Goal: Task Accomplishment & Management: Manage account settings

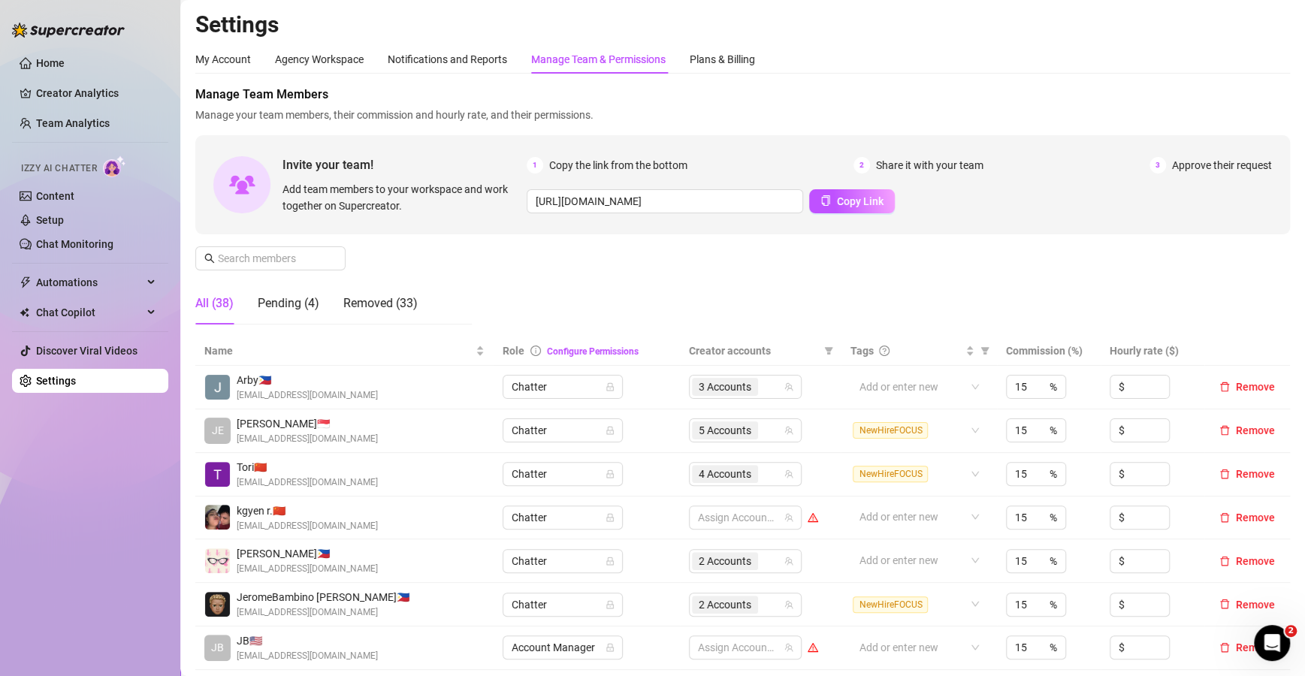
scroll to position [255, 0]
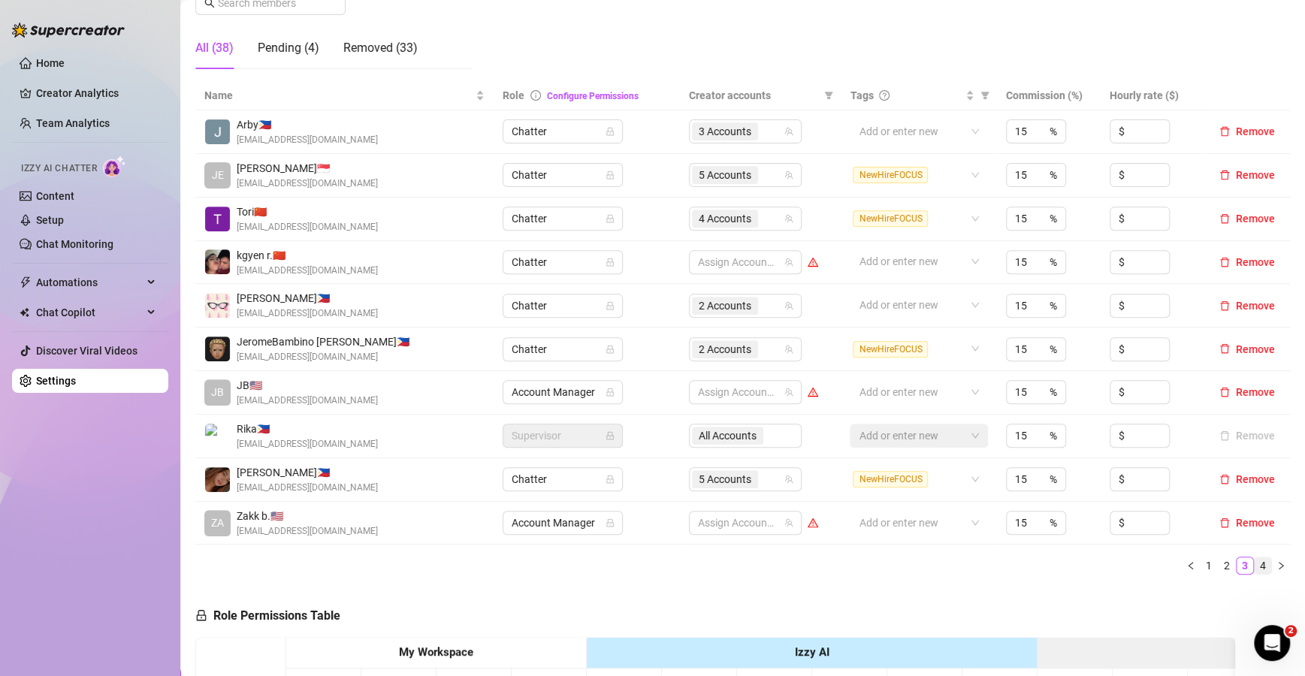
click at [1255, 566] on link "4" at bounding box center [1263, 565] width 17 height 17
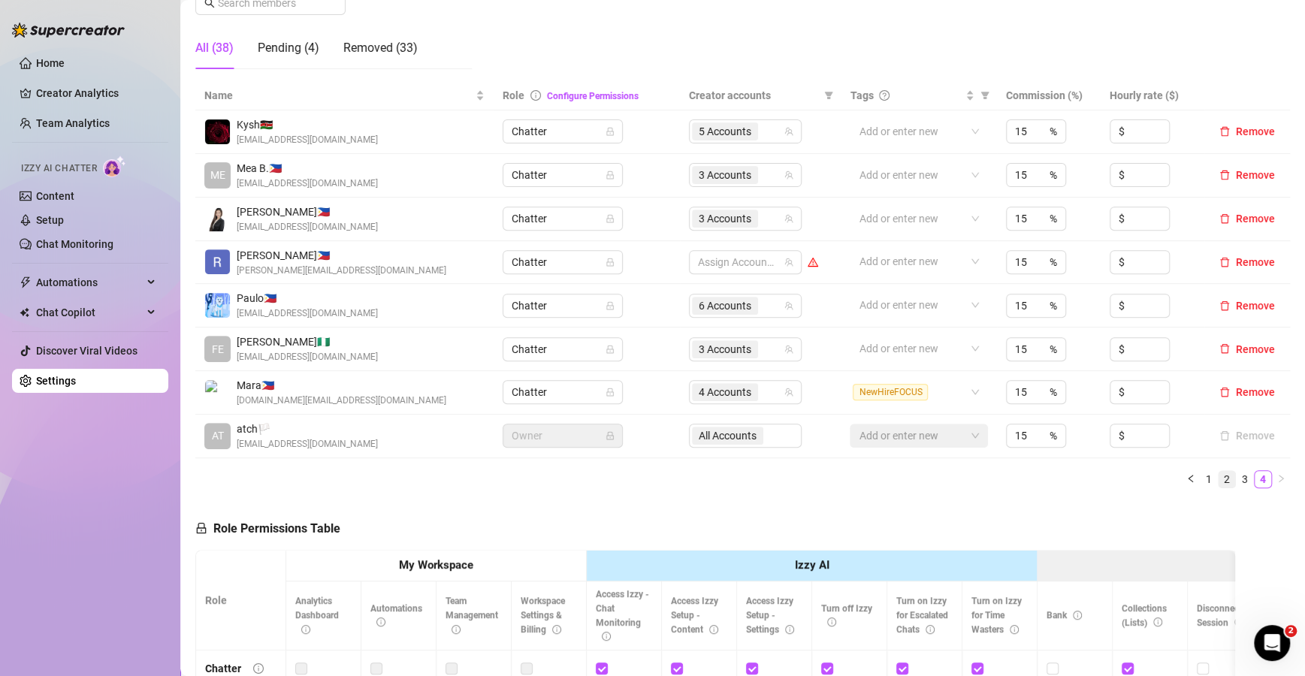
click at [1219, 478] on link "2" at bounding box center [1227, 479] width 17 height 17
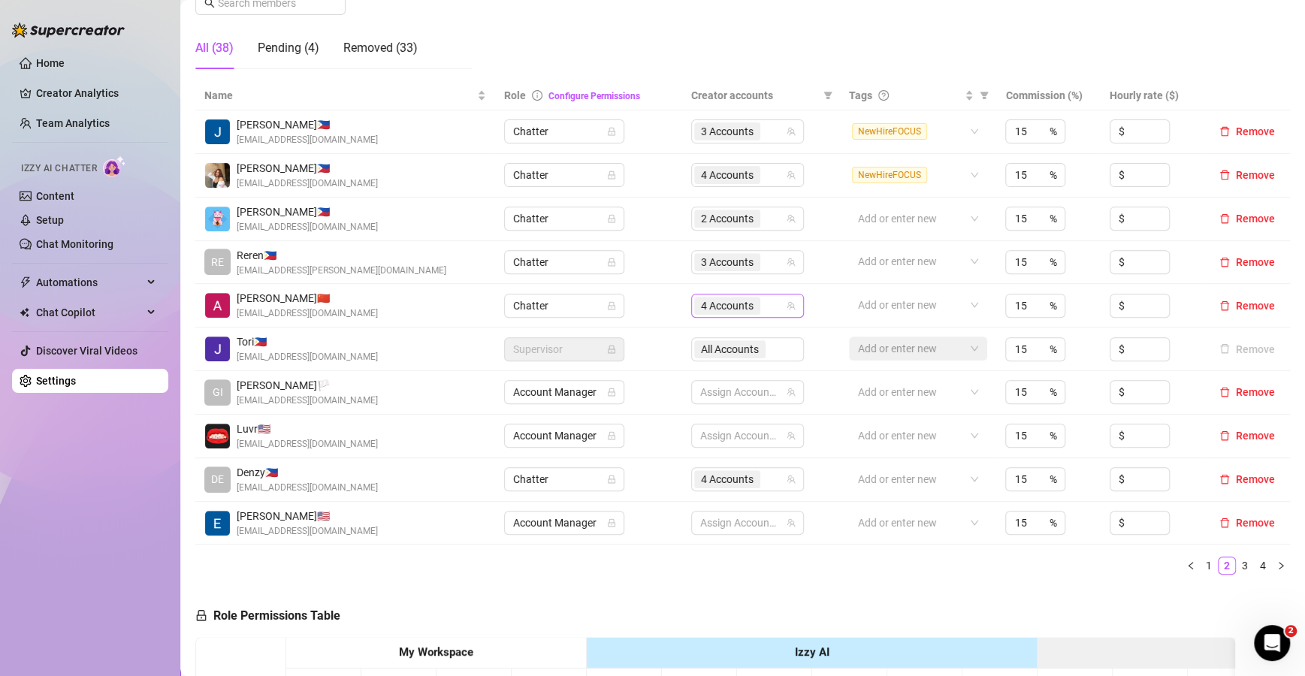
click at [772, 294] on div "4 Accounts" at bounding box center [747, 306] width 113 height 24
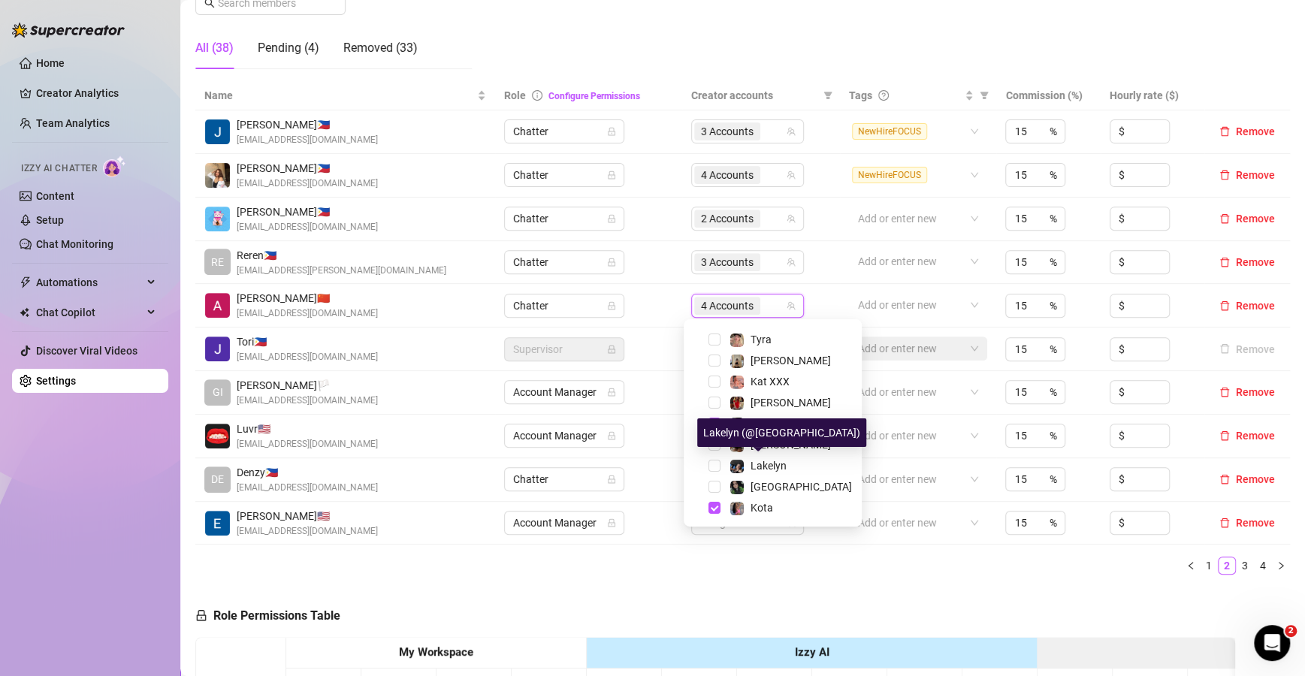
scroll to position [164, 0]
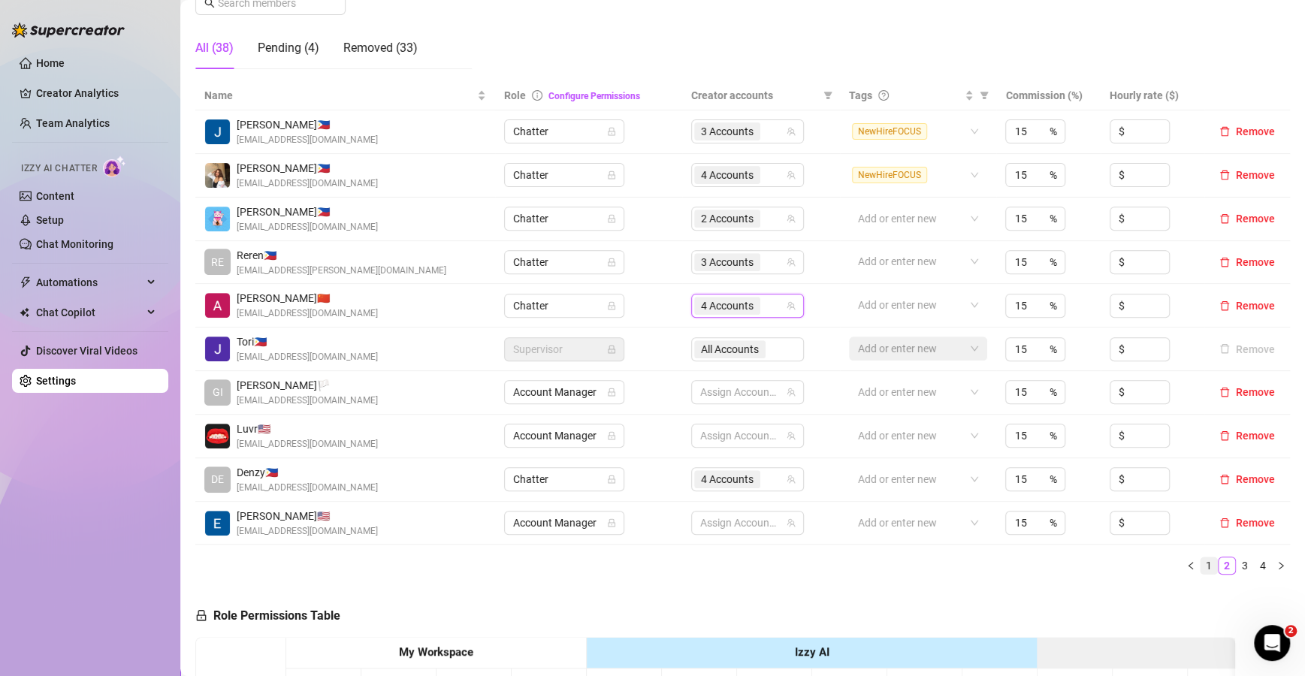
click at [1201, 563] on link "1" at bounding box center [1209, 565] width 17 height 17
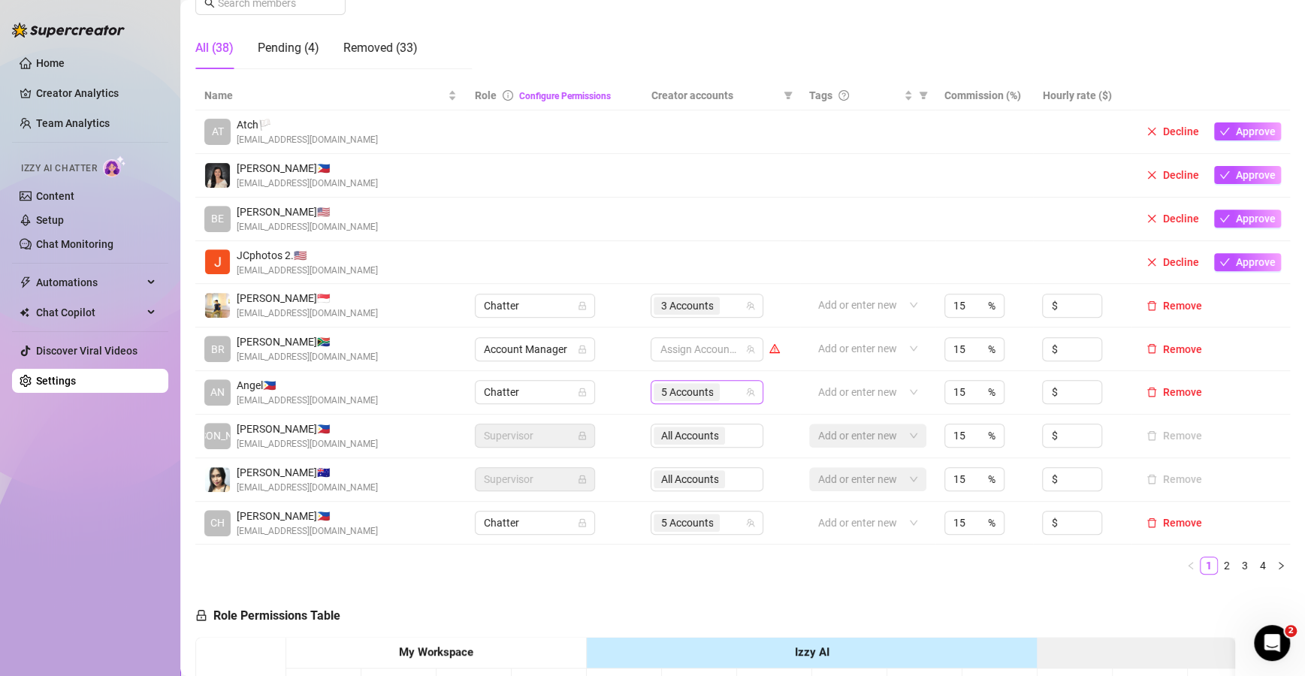
click at [729, 388] on div "5 Accounts" at bounding box center [699, 392] width 91 height 21
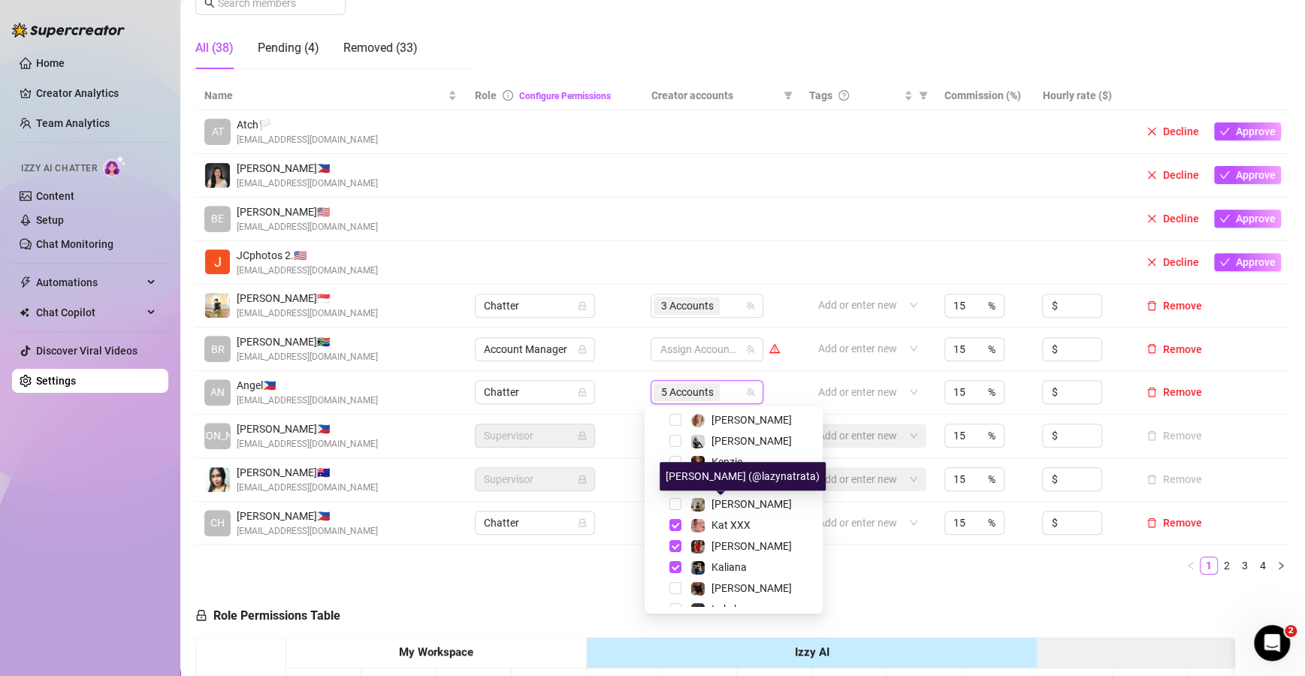
scroll to position [128, 0]
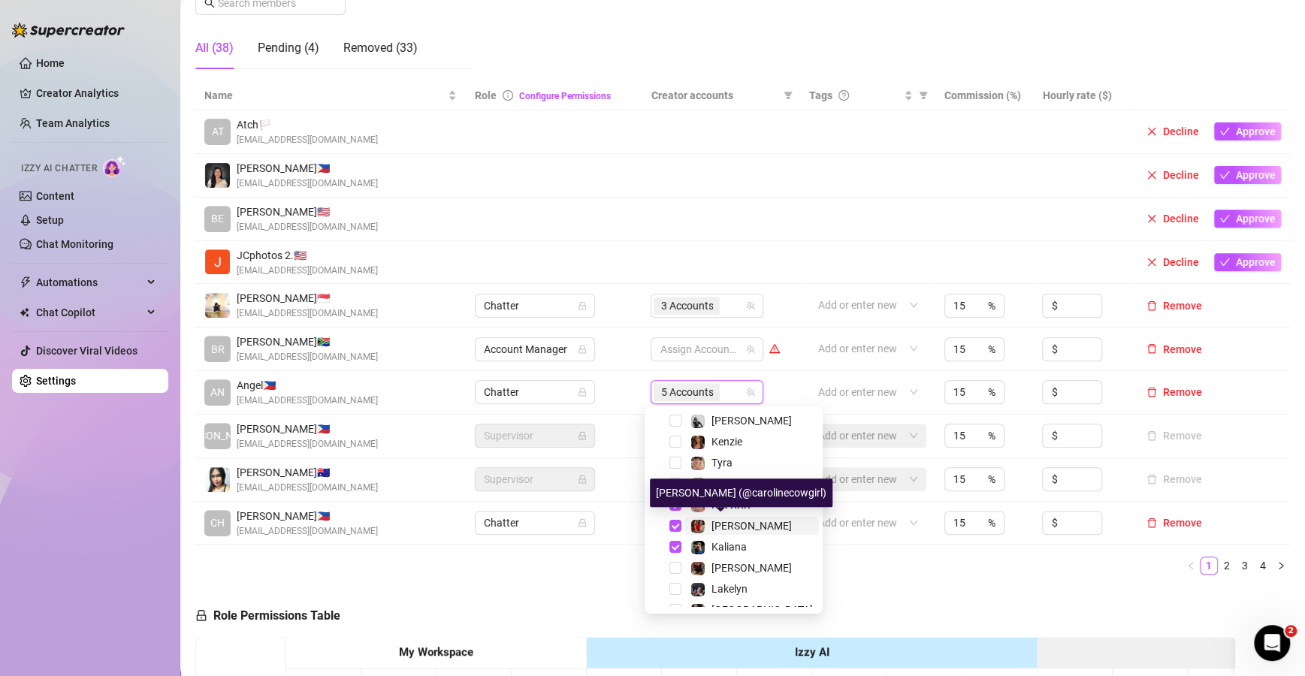
click at [742, 527] on span "[PERSON_NAME]" at bounding box center [751, 526] width 80 height 12
click at [1237, 563] on link "3" at bounding box center [1245, 565] width 17 height 17
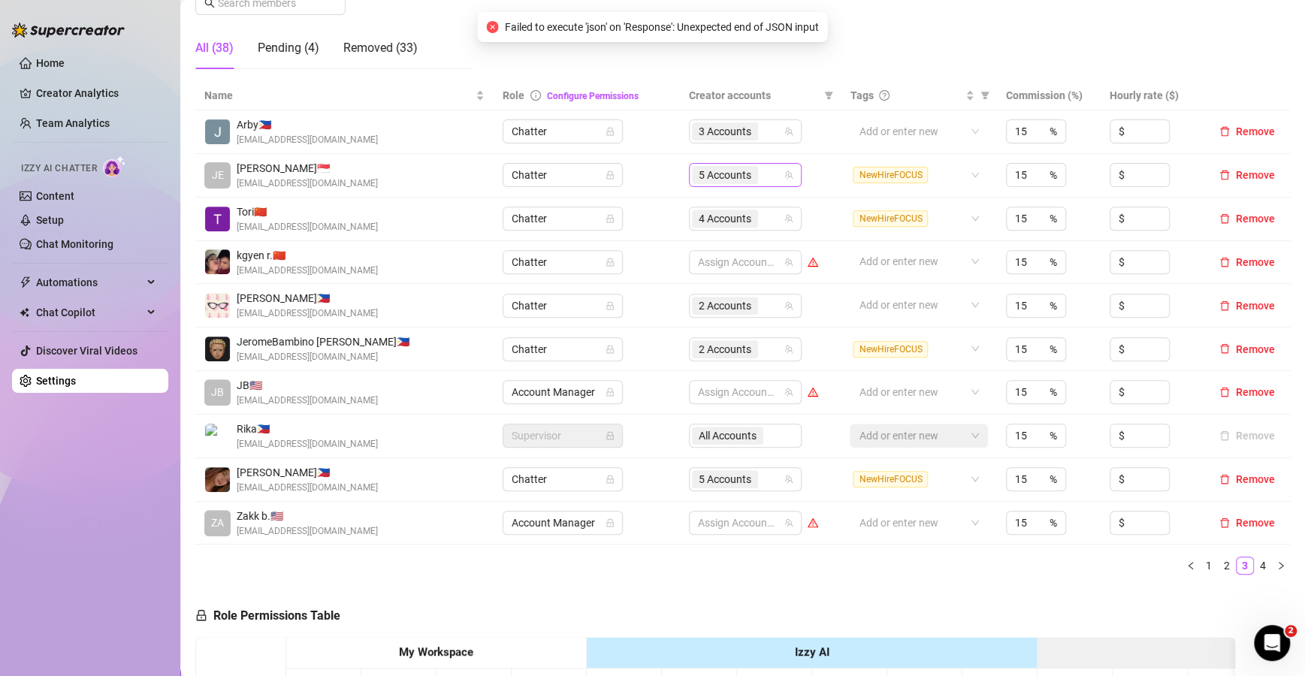
click at [775, 175] on div "5 Accounts" at bounding box center [745, 175] width 113 height 24
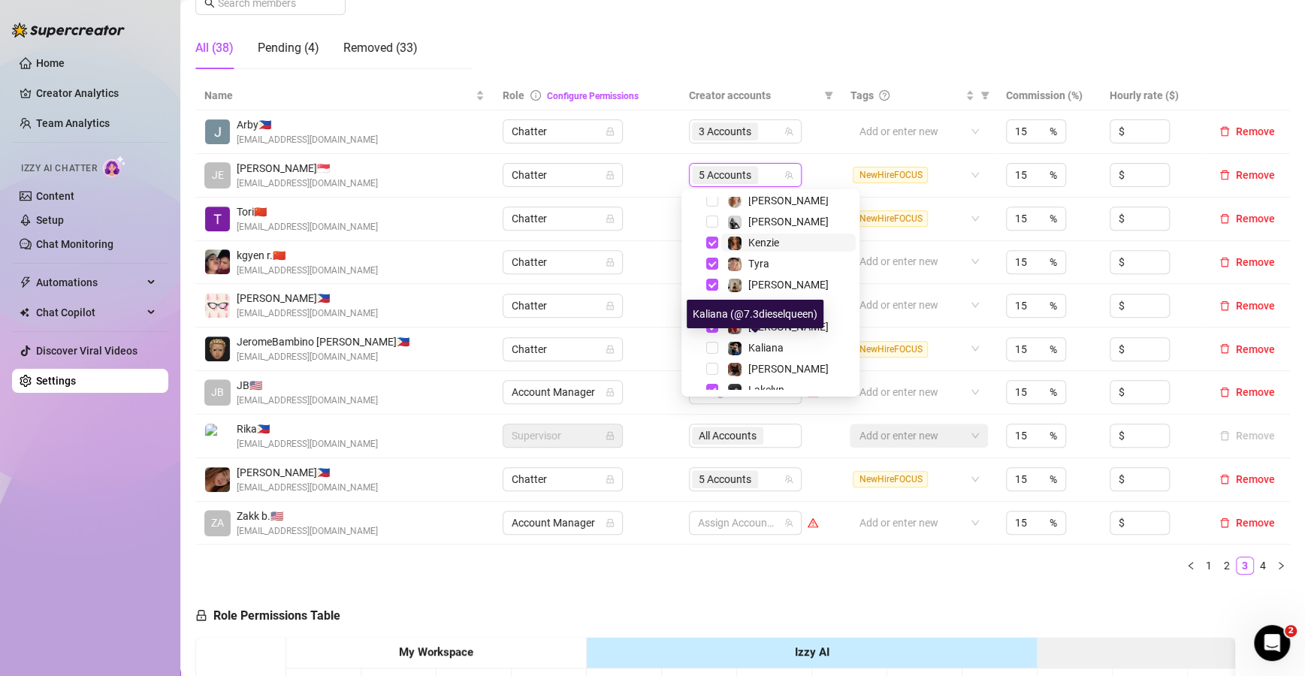
scroll to position [111, 0]
click at [745, 321] on div "[PERSON_NAME]" at bounding box center [777, 326] width 101 height 18
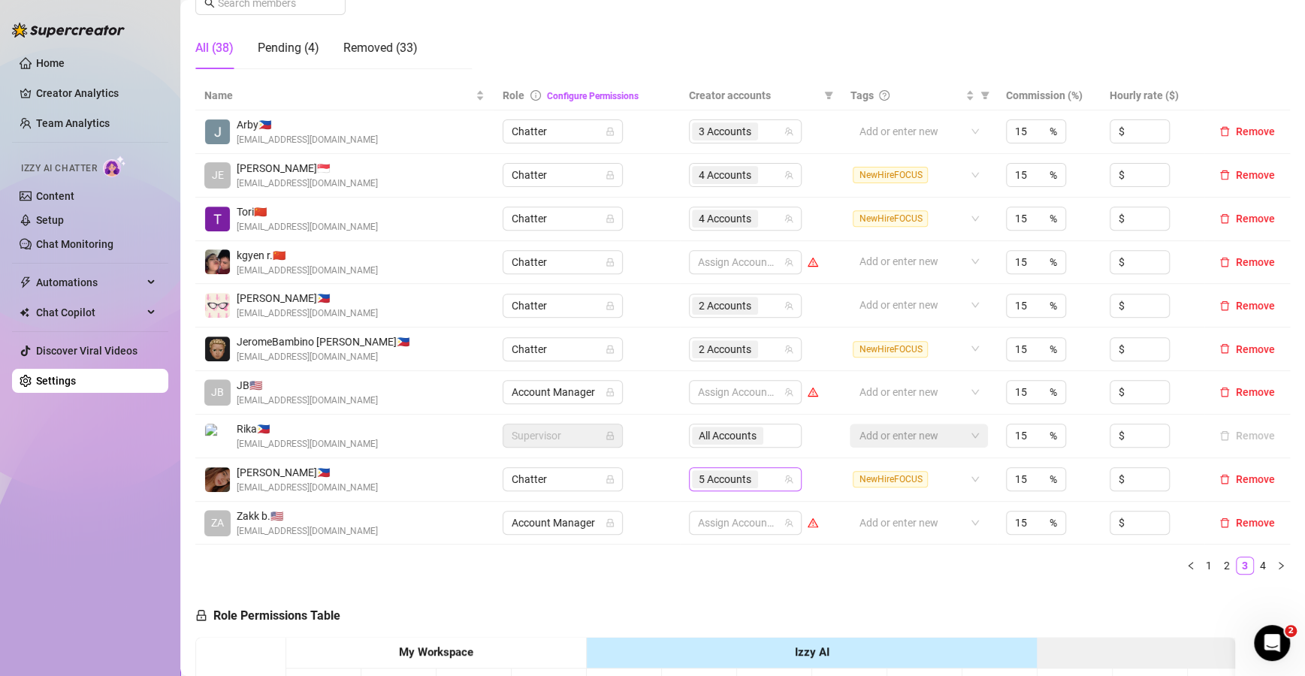
click at [775, 484] on div "5 Accounts" at bounding box center [745, 479] width 113 height 24
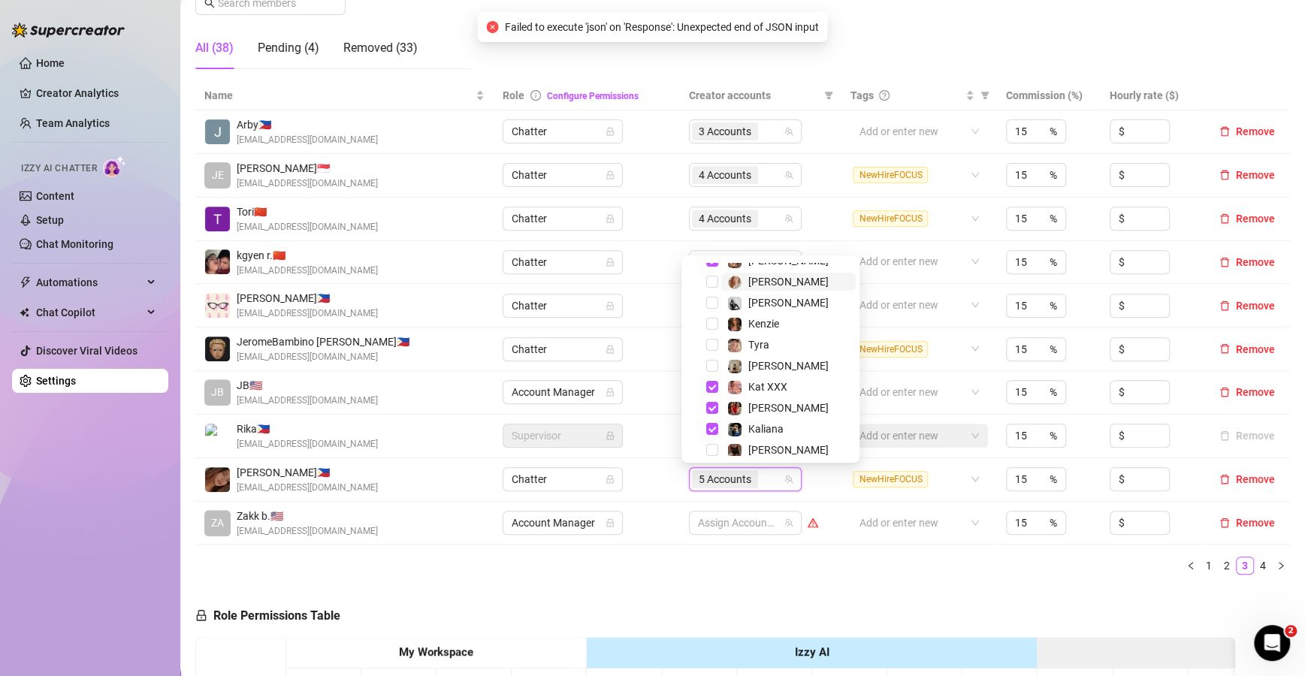
scroll to position [95, 0]
click at [778, 414] on span "[PERSON_NAME]" at bounding box center [788, 409] width 80 height 12
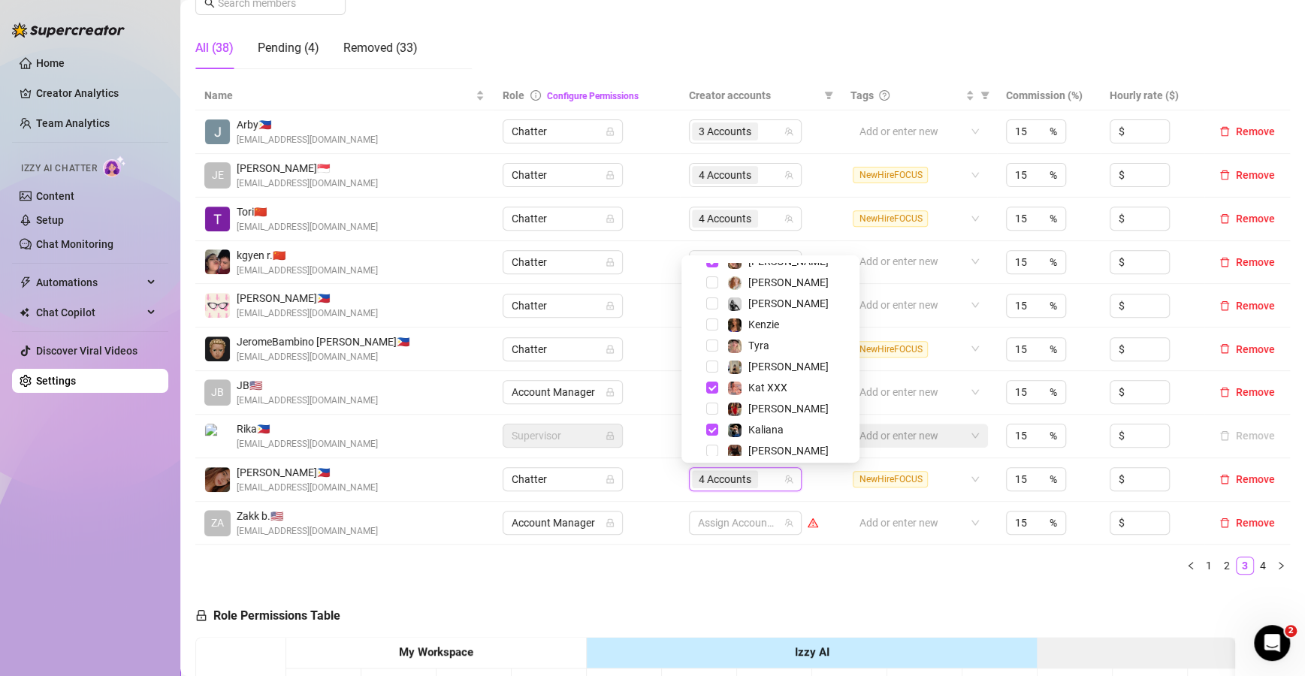
drag, startPoint x: 823, startPoint y: 583, endPoint x: 895, endPoint y: 559, distance: 76.0
click at [822, 583] on div "Name Role Configure Permissions Creator accounts Tags Commission (%) Hourly rat…" at bounding box center [742, 334] width 1095 height 506
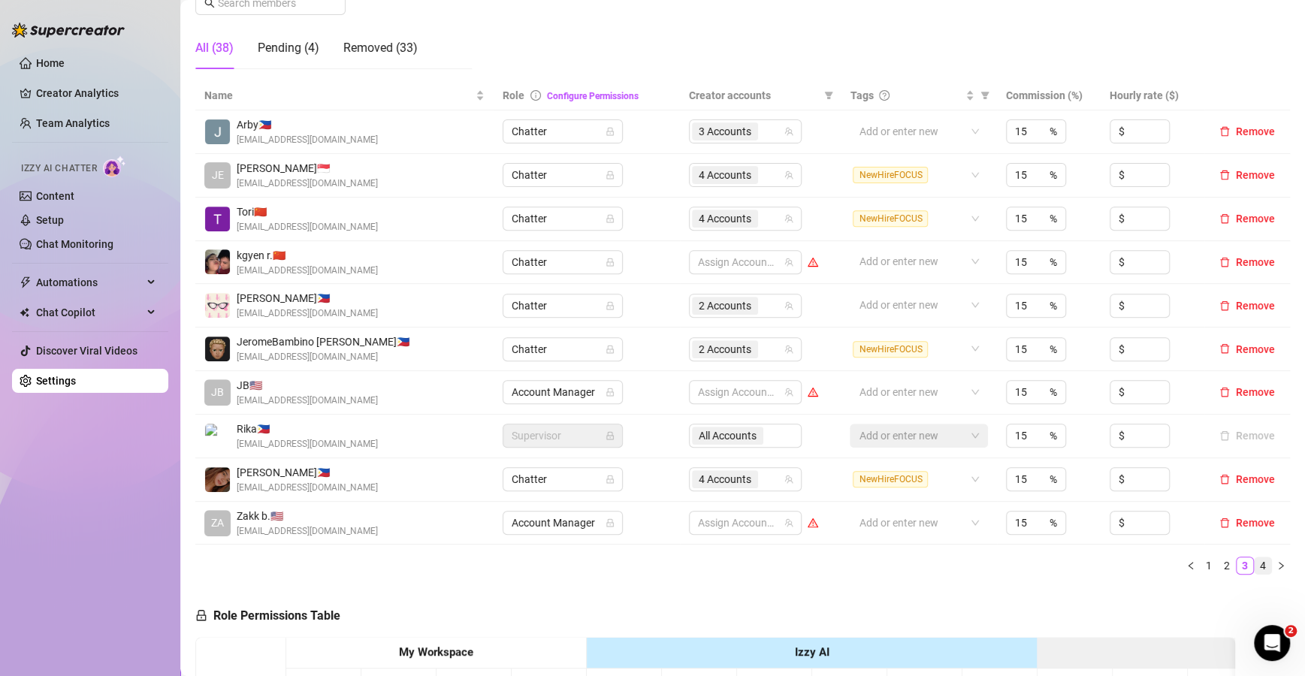
click at [1255, 566] on link "4" at bounding box center [1263, 565] width 17 height 17
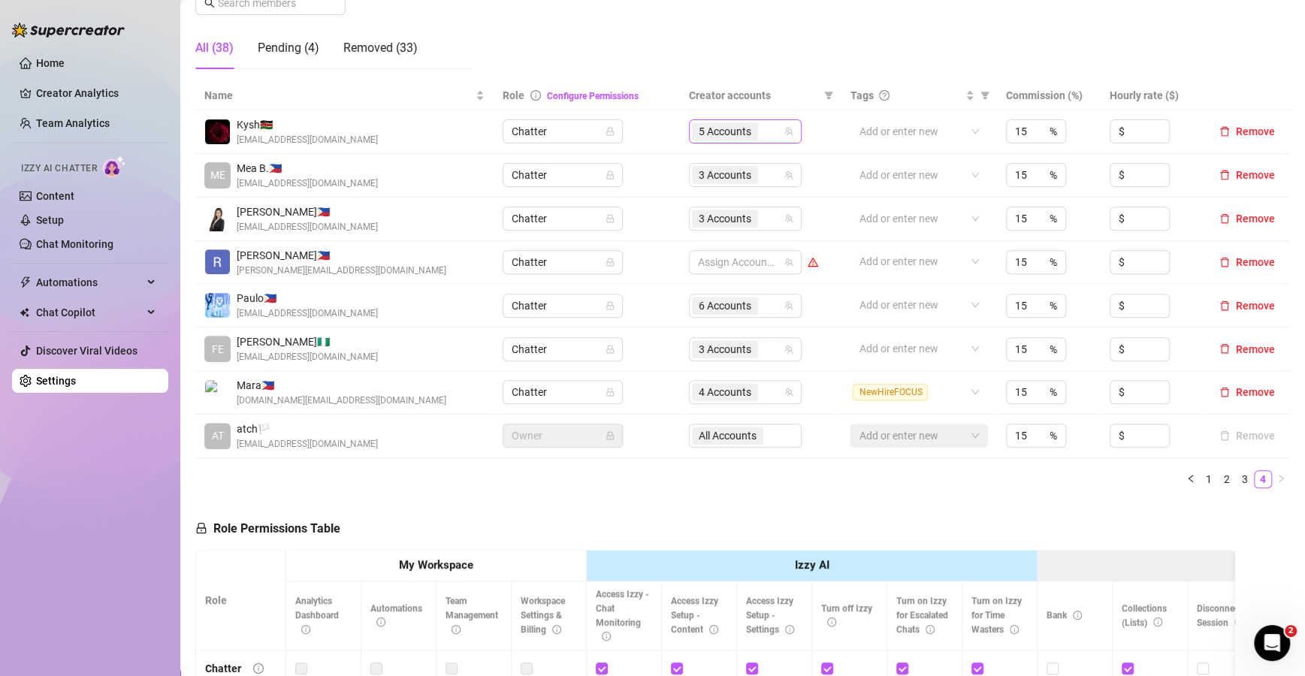
click at [769, 131] on div "5 Accounts" at bounding box center [737, 131] width 91 height 21
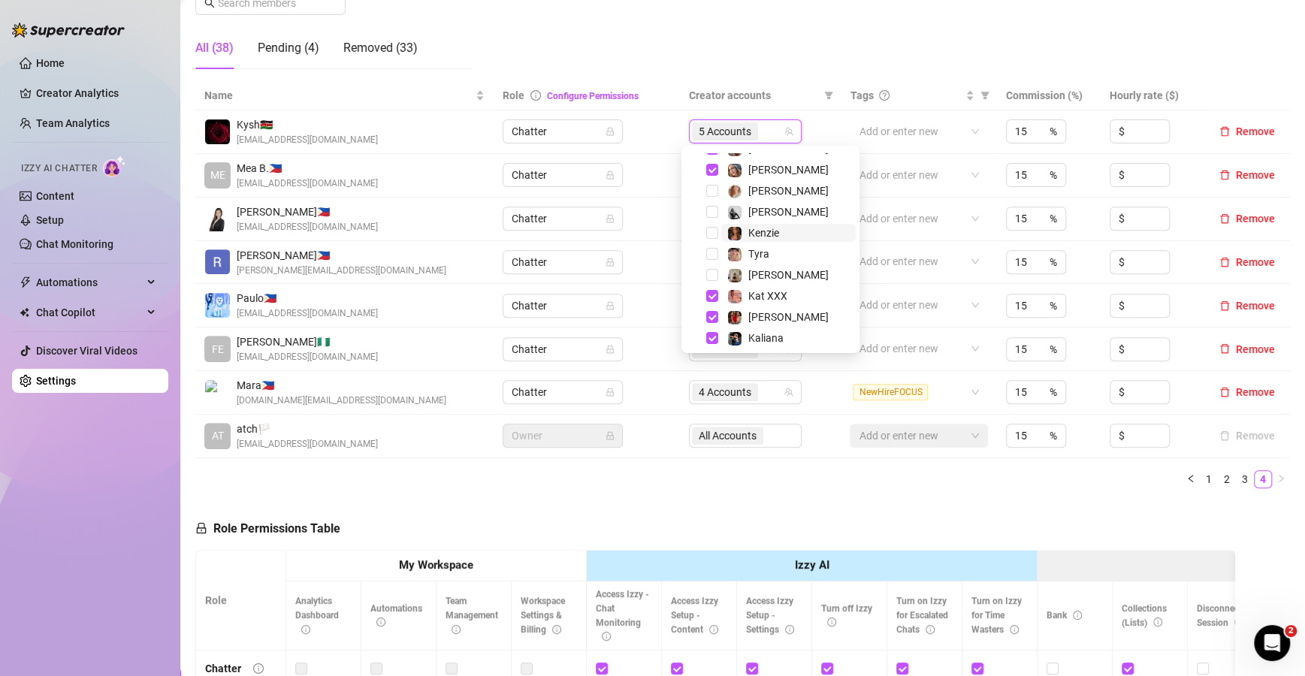
scroll to position [89, 0]
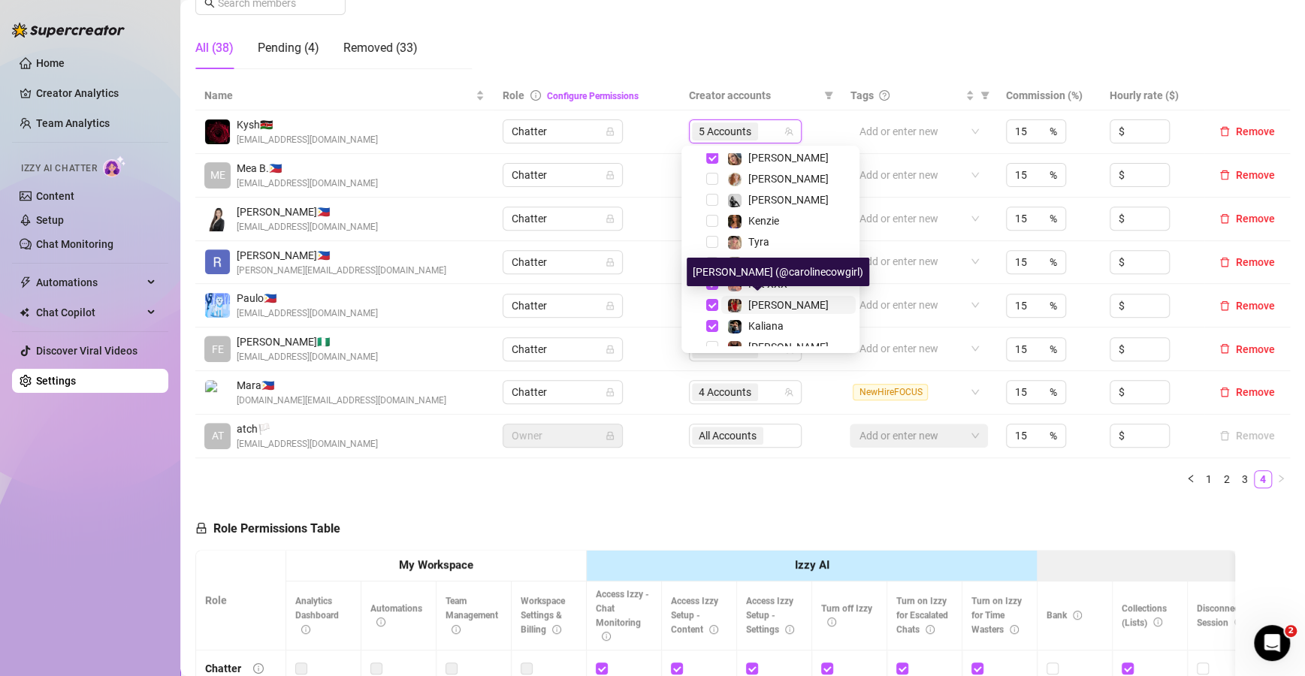
click at [768, 307] on span "[PERSON_NAME]" at bounding box center [788, 305] width 80 height 12
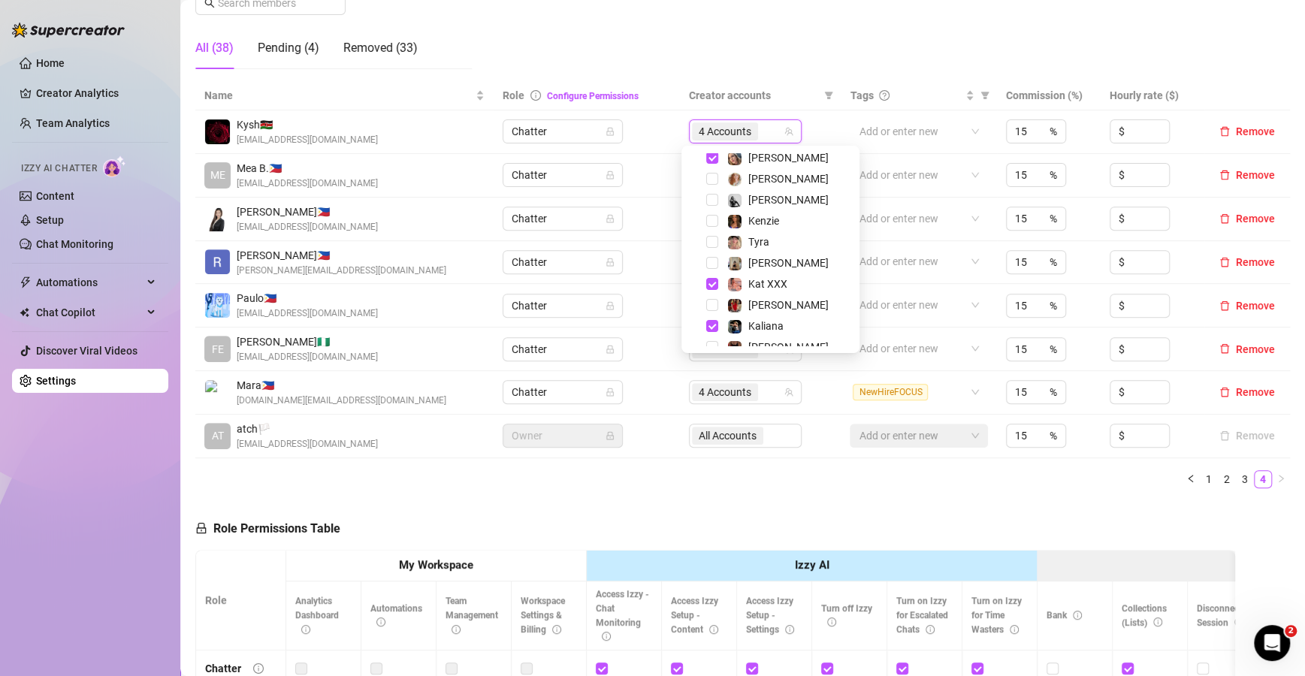
click at [709, 483] on ul "1 2 3 4" at bounding box center [742, 479] width 1095 height 18
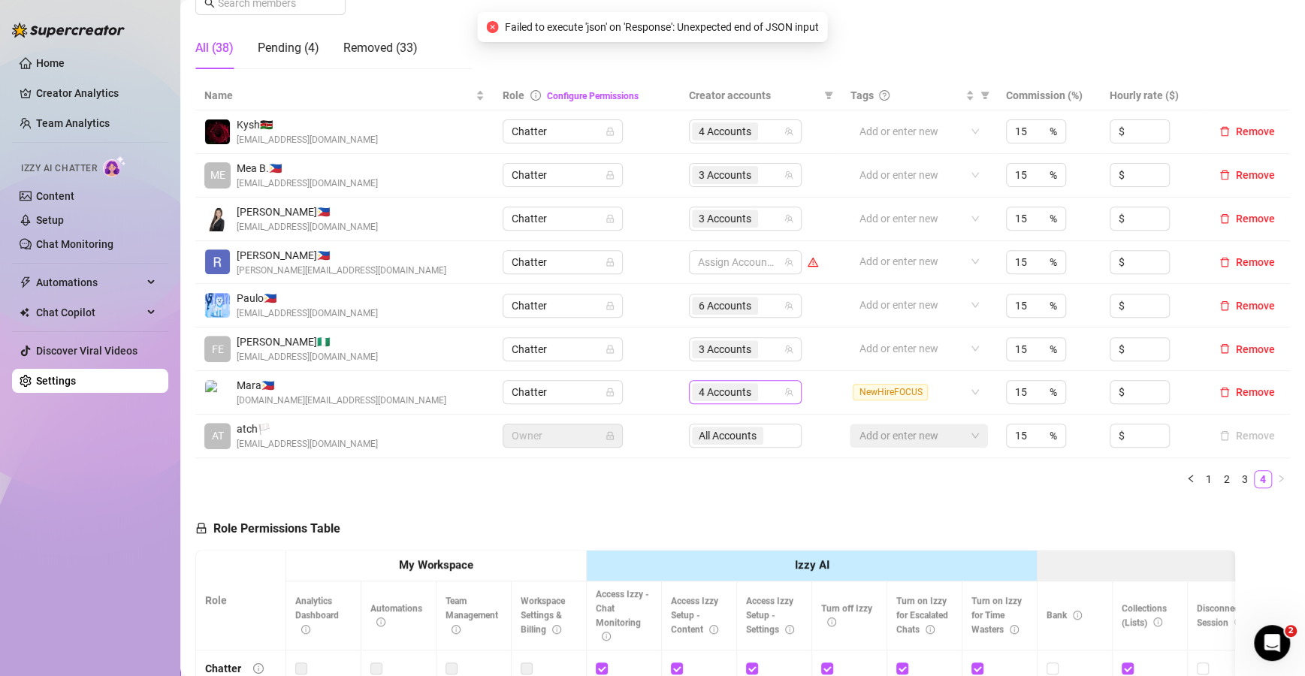
click at [778, 384] on div "4 Accounts" at bounding box center [745, 392] width 113 height 24
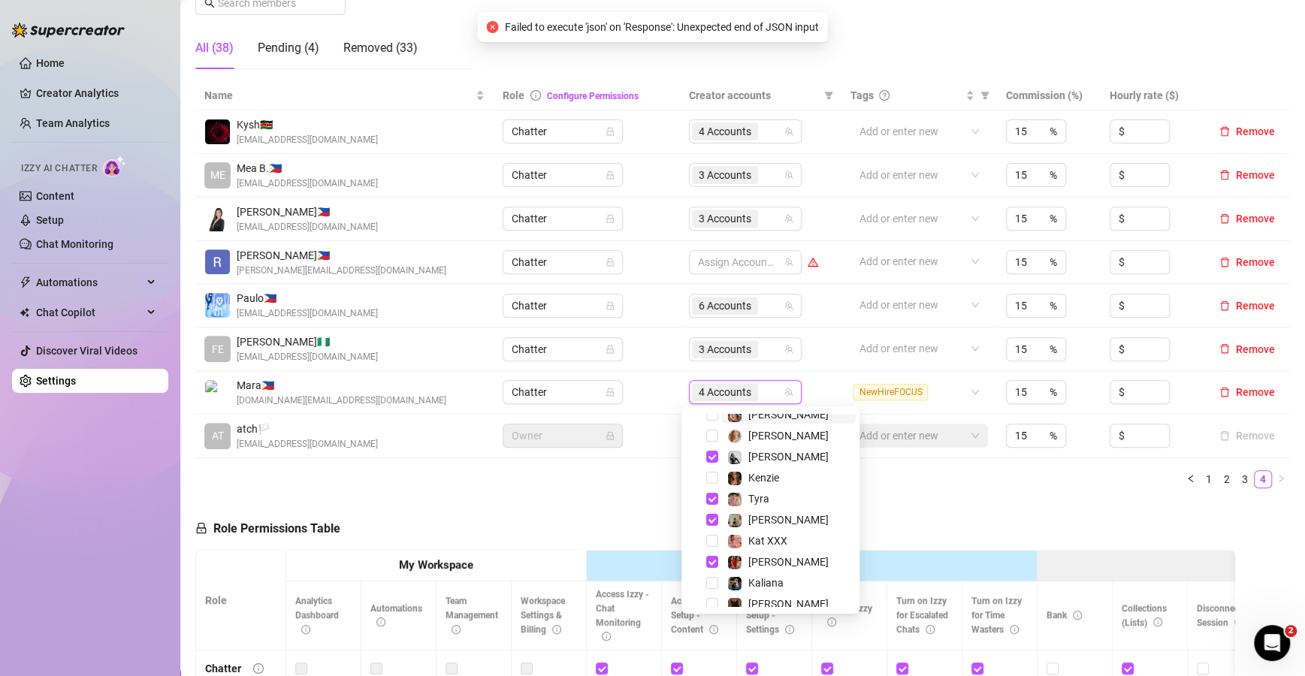
scroll to position [95, 0]
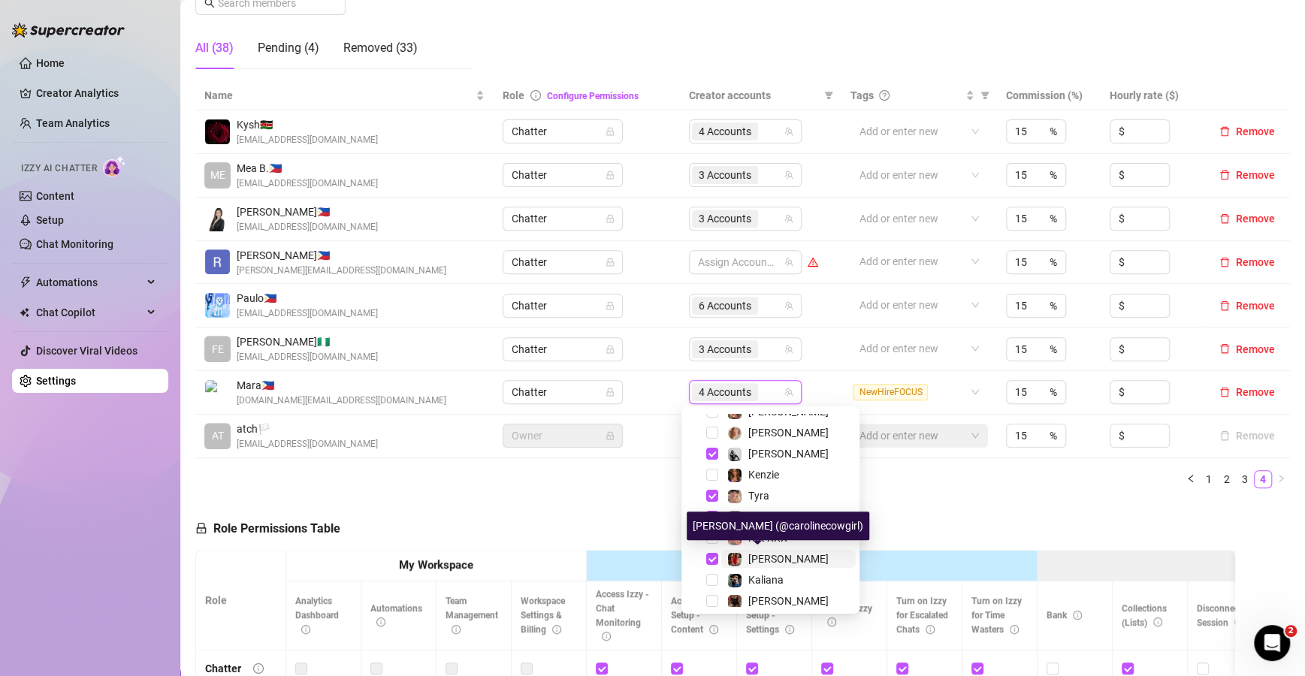
click at [769, 563] on span "[PERSON_NAME]" at bounding box center [788, 559] width 80 height 12
click at [551, 493] on div "Name Role Configure Permissions Creator accounts Tags Commission (%) Hourly rat…" at bounding box center [742, 290] width 1095 height 419
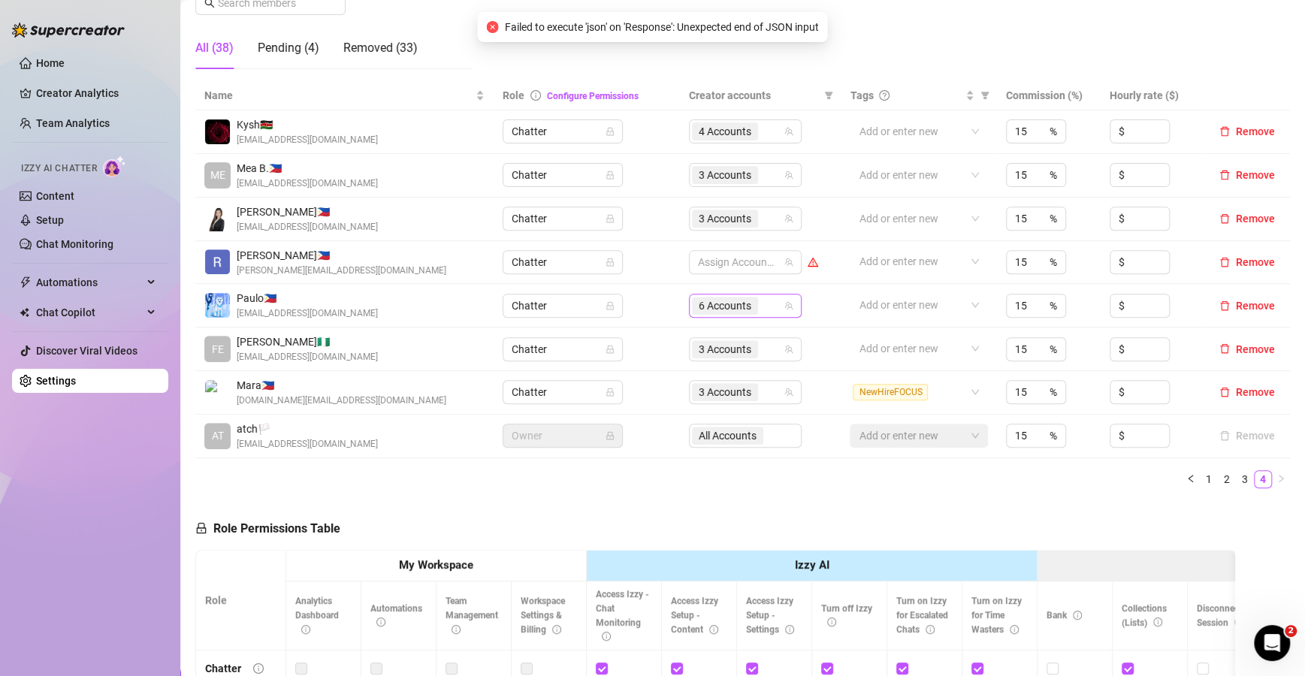
click at [749, 307] on span "6 Accounts" at bounding box center [725, 306] width 66 height 18
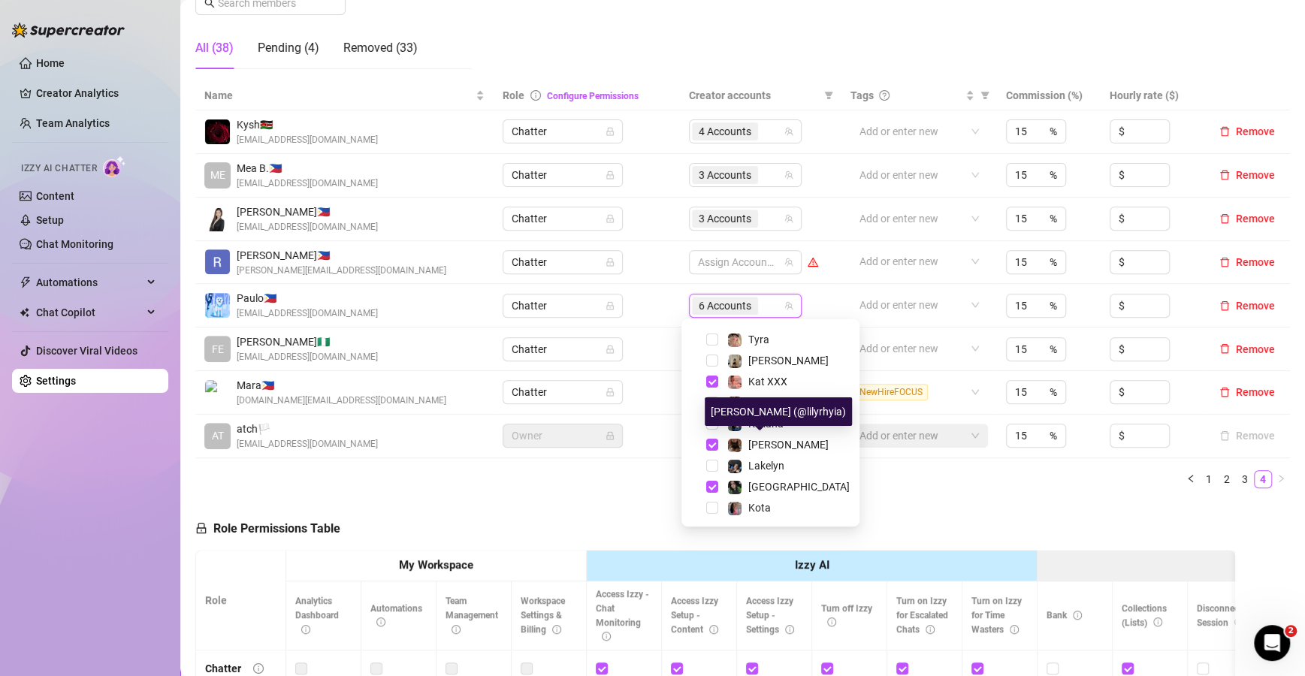
scroll to position [164, 0]
click at [918, 497] on div "Name Role Configure Permissions Creator accounts Tags Commission (%) Hourly rat…" at bounding box center [742, 290] width 1095 height 419
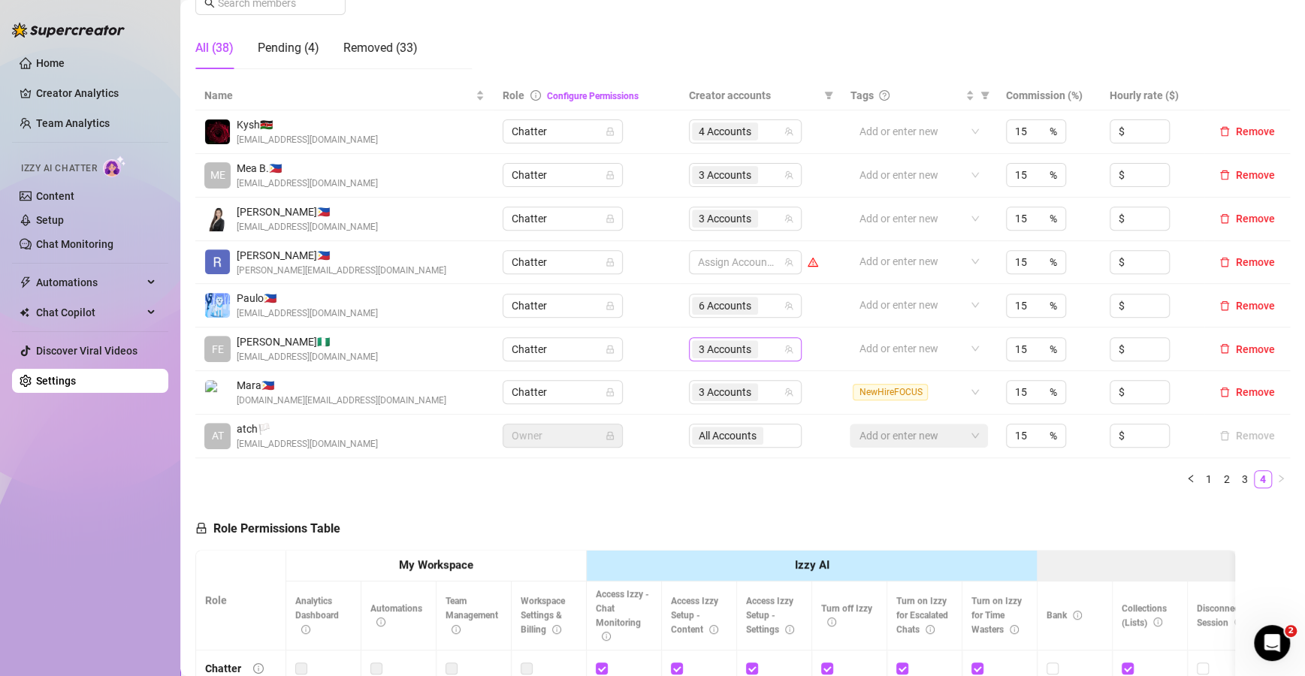
click at [771, 341] on div "3 Accounts" at bounding box center [737, 349] width 91 height 21
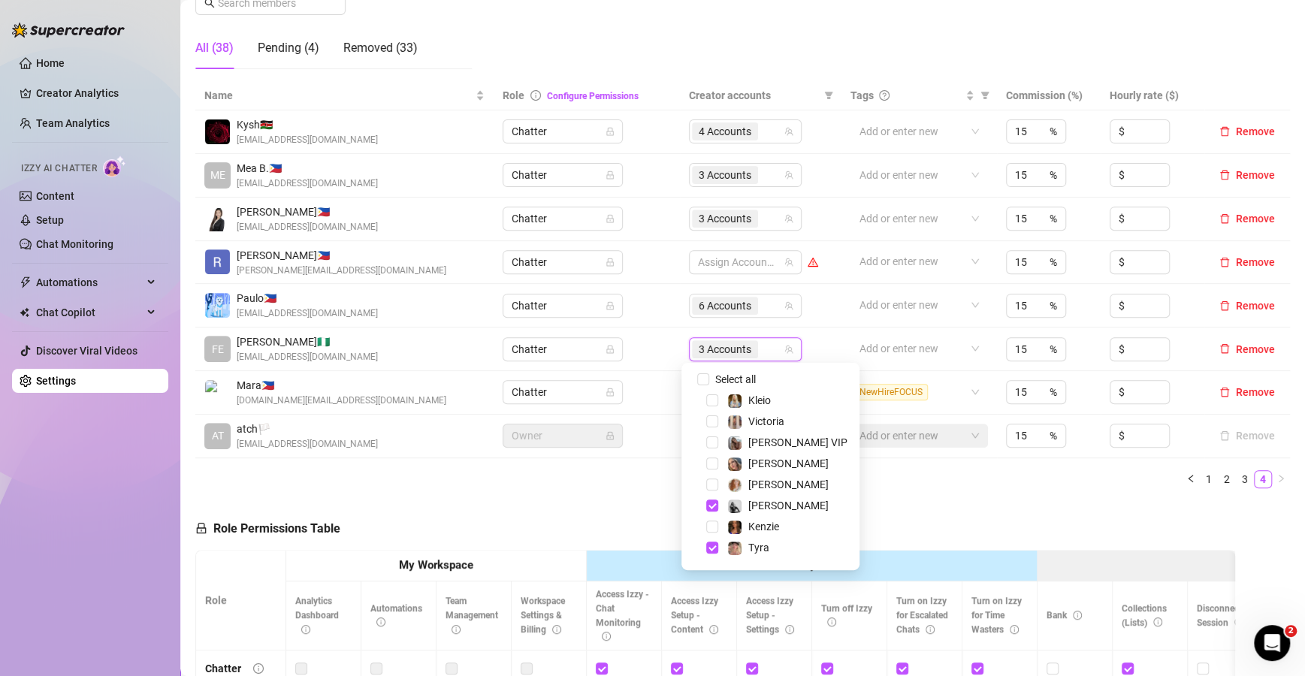
click at [934, 481] on ul "1 2 3 4" at bounding box center [742, 479] width 1095 height 18
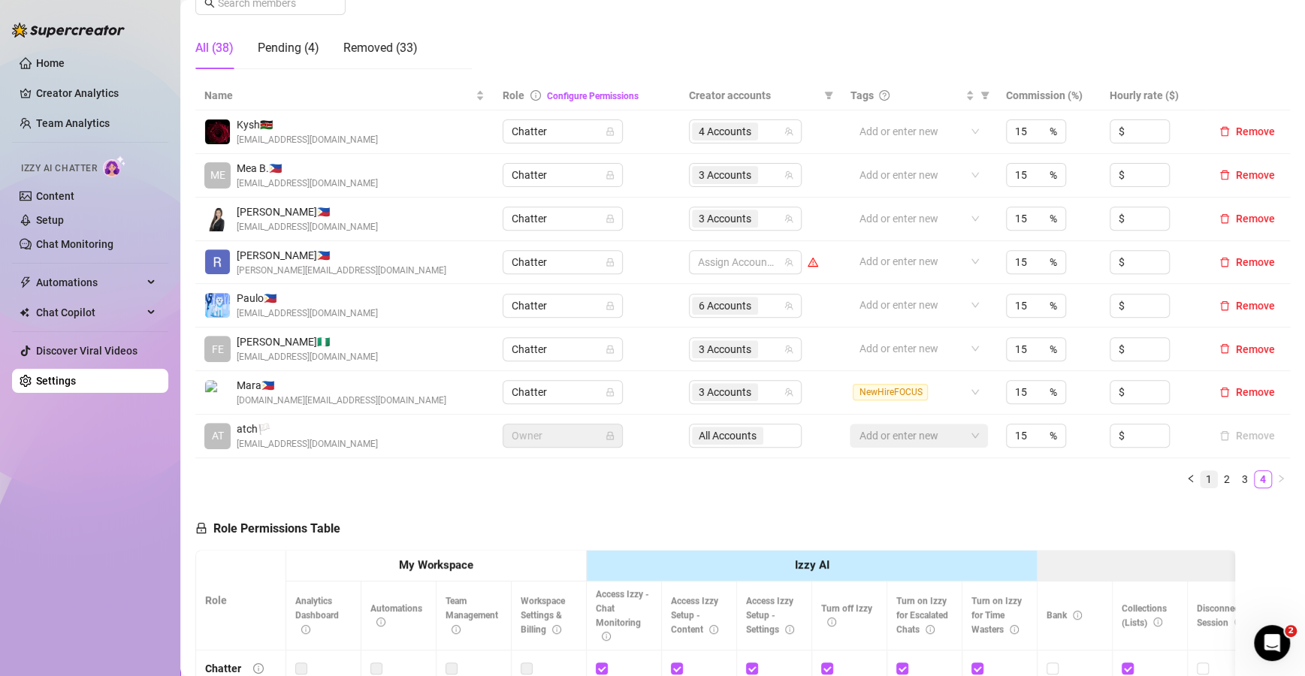
click at [1201, 474] on link "1" at bounding box center [1209, 479] width 17 height 17
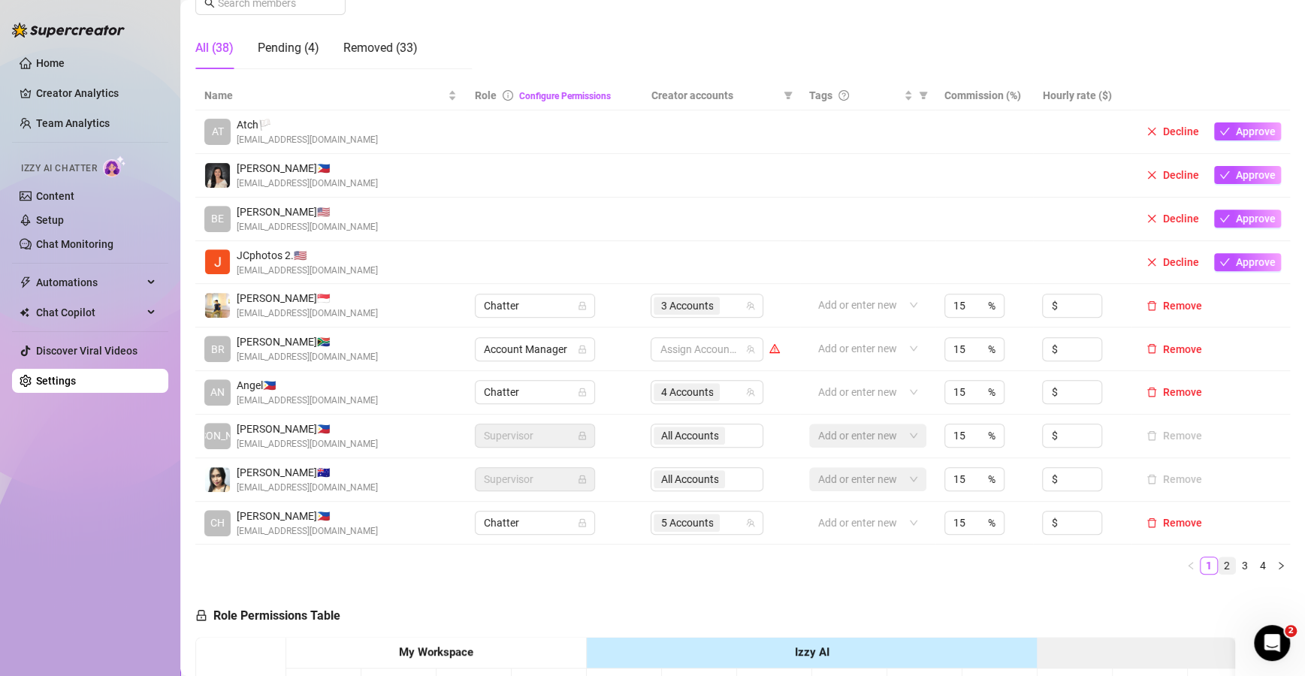
click at [1219, 566] on link "2" at bounding box center [1227, 565] width 17 height 17
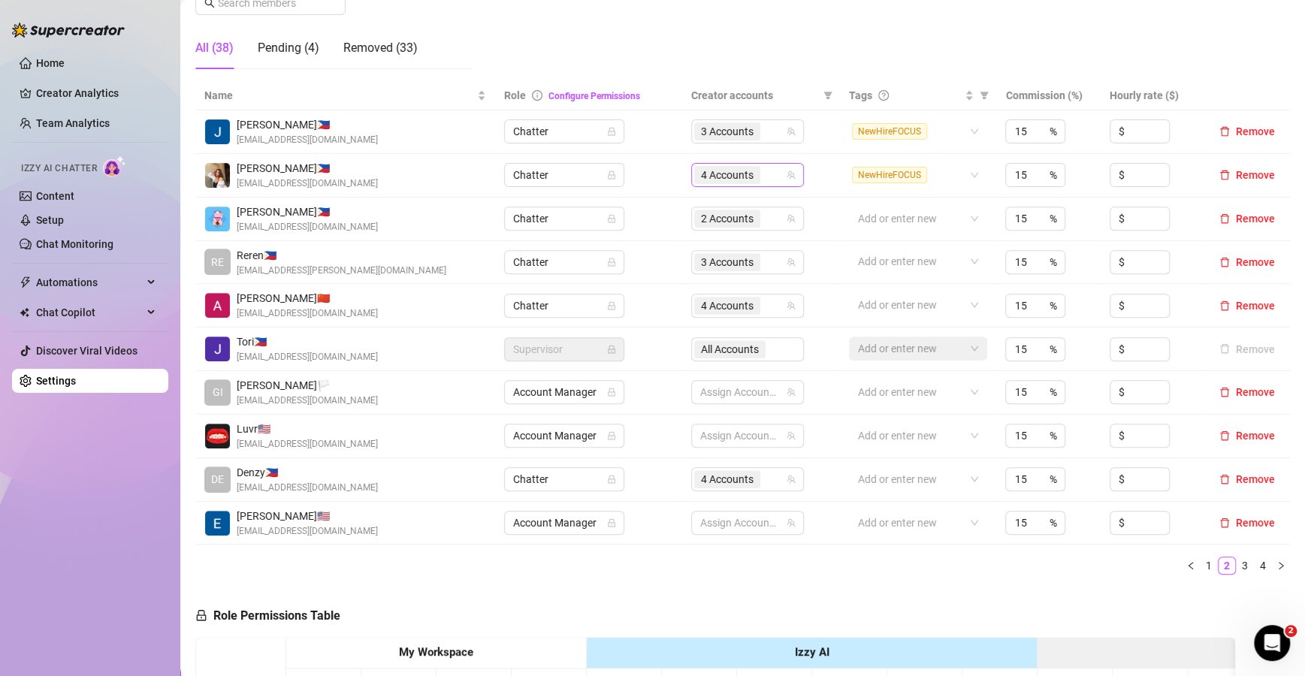
click at [770, 176] on div "4 Accounts" at bounding box center [739, 175] width 91 height 21
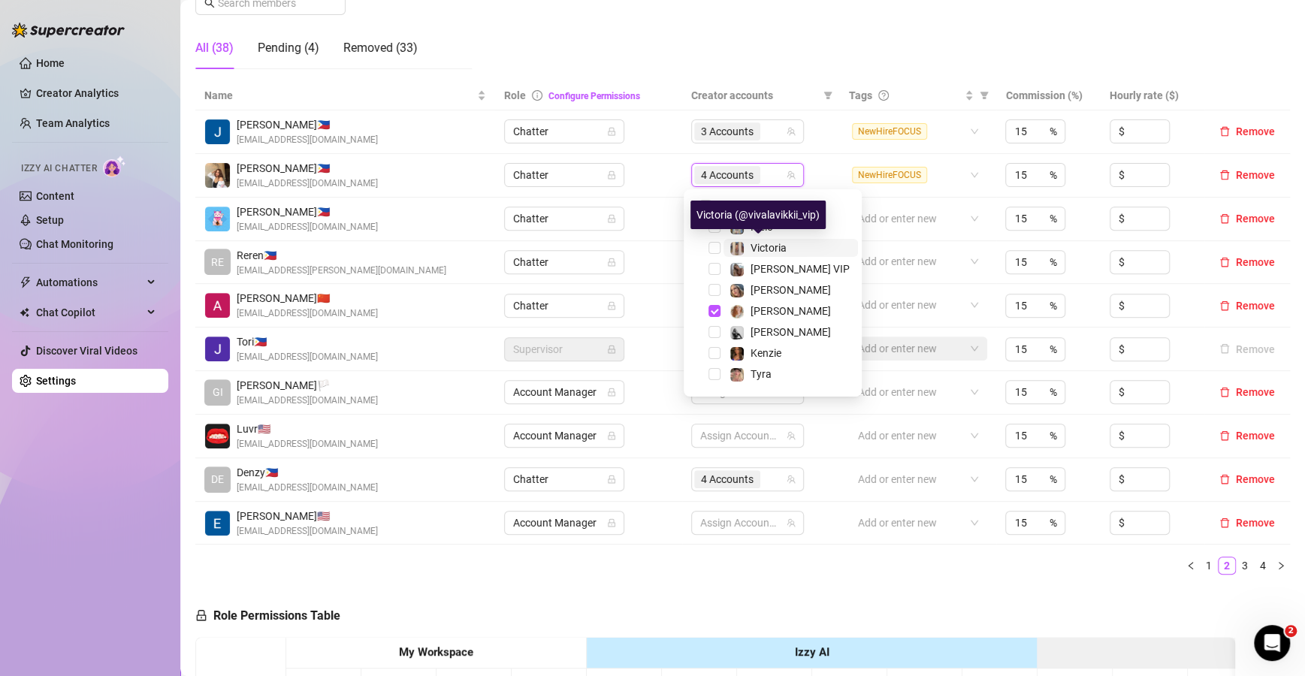
click at [753, 249] on span "Victoria" at bounding box center [769, 248] width 36 height 12
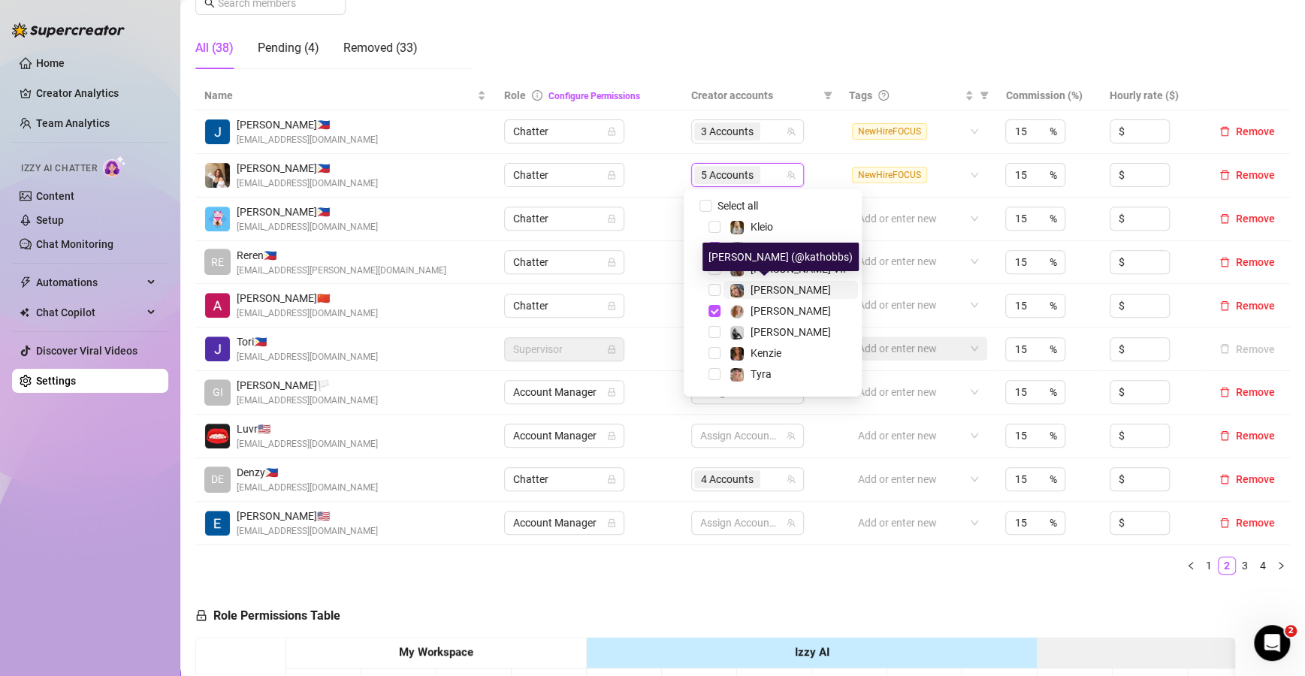
drag, startPoint x: 772, startPoint y: 267, endPoint x: 768, endPoint y: 297, distance: 30.3
click at [768, 297] on div "Select all Kleio [PERSON_NAME] [PERSON_NAME] VIP [PERSON_NAME] [PERSON_NAME] [P…" at bounding box center [772, 376] width 171 height 358
click at [768, 297] on div "[PERSON_NAME]" at bounding box center [791, 290] width 80 height 18
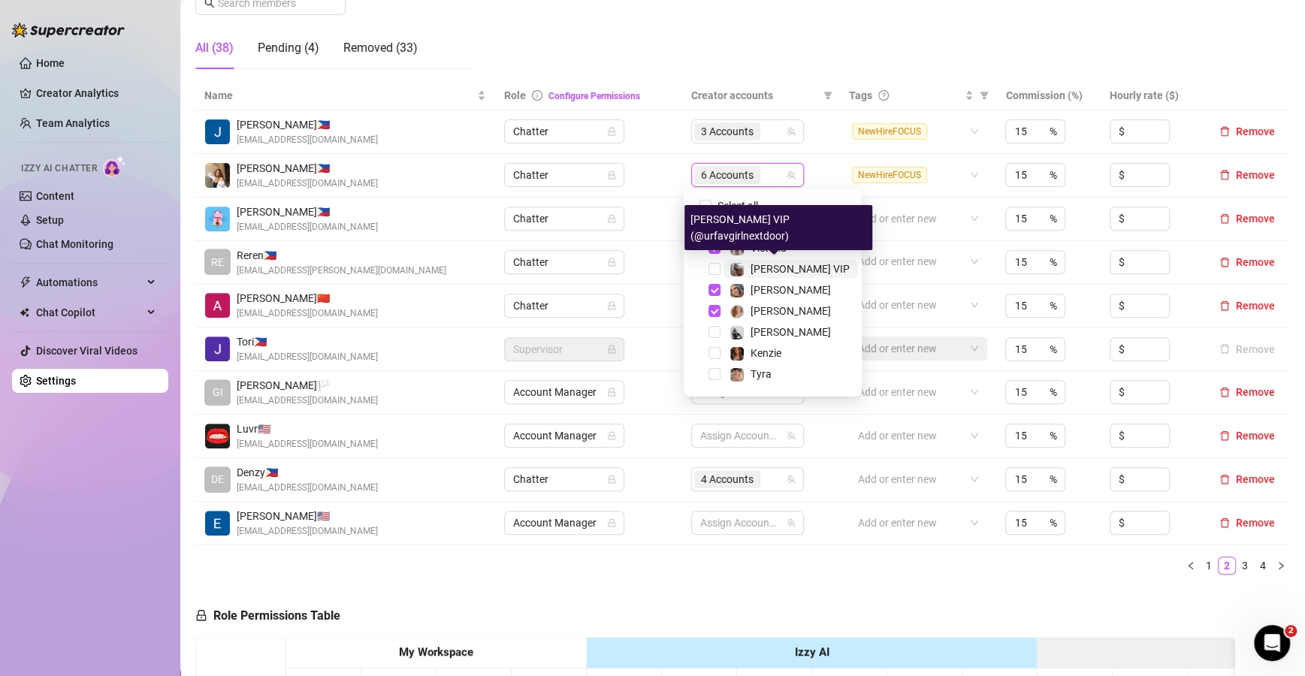
click at [740, 265] on img at bounding box center [737, 270] width 14 height 14
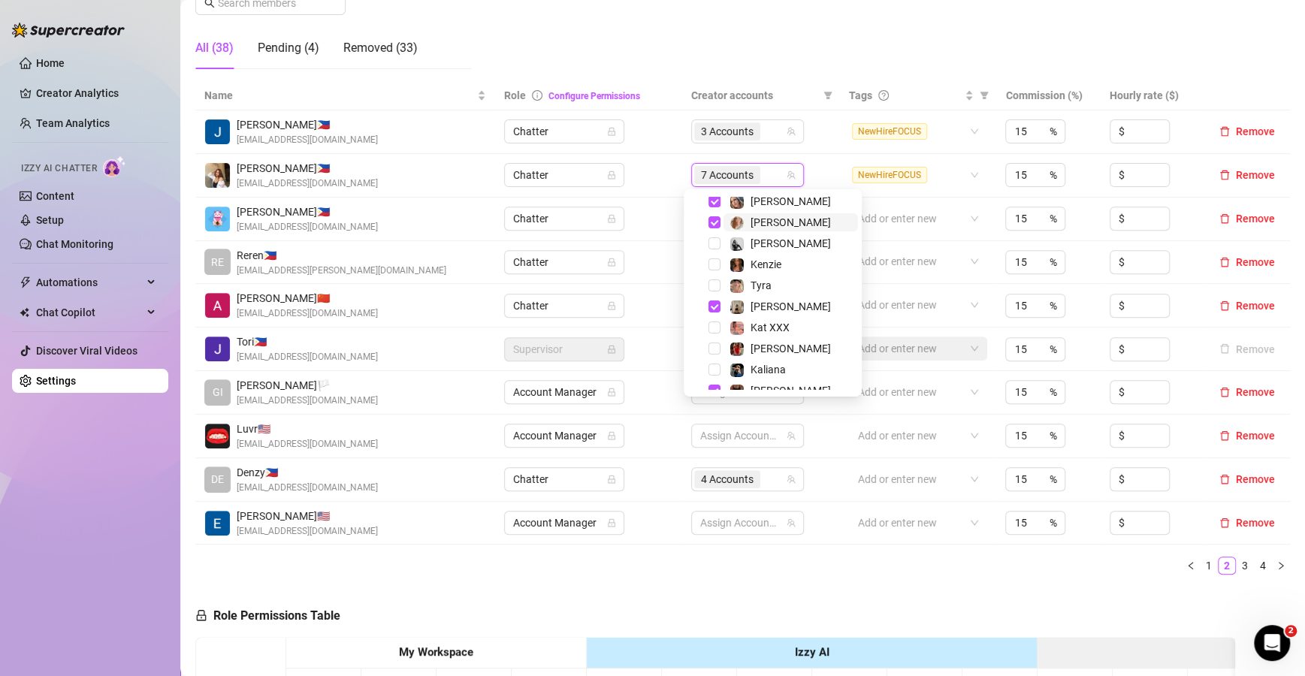
scroll to position [89, 0]
click at [757, 322] on span "Kat XXX" at bounding box center [770, 328] width 39 height 12
